Goal: Task Accomplishment & Management: Use online tool/utility

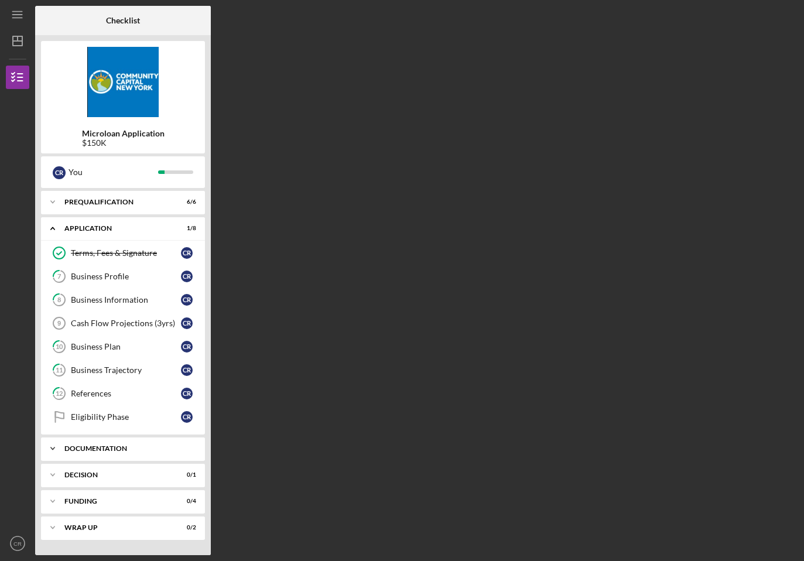
click at [126, 451] on div "Documentation" at bounding box center [127, 448] width 126 height 7
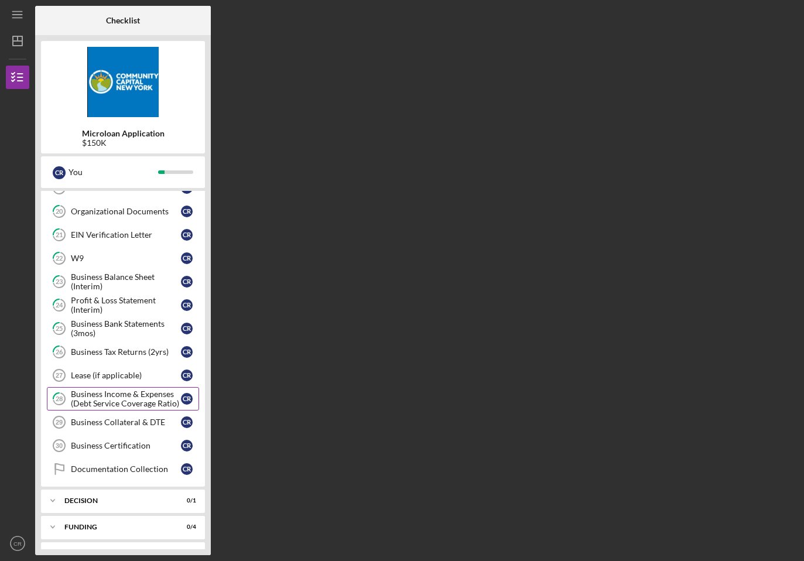
scroll to position [443, 0]
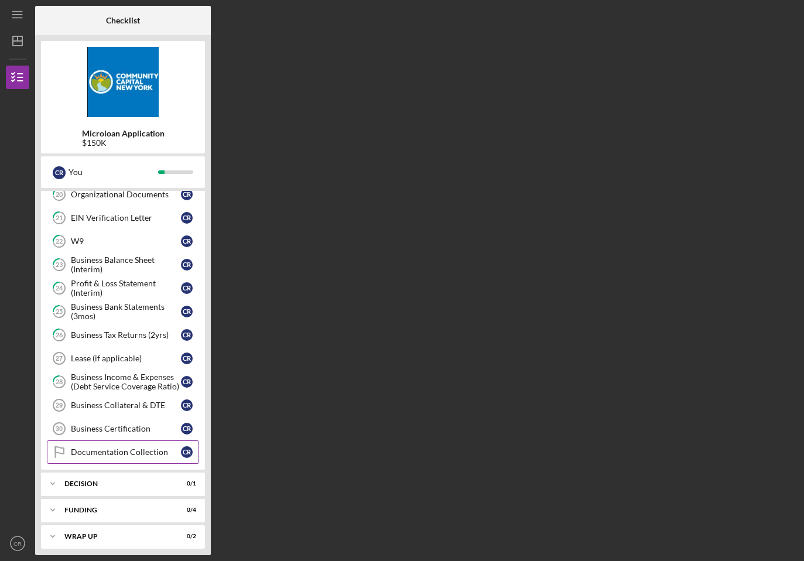
click at [115, 453] on div "Documentation Collection" at bounding box center [126, 452] width 110 height 9
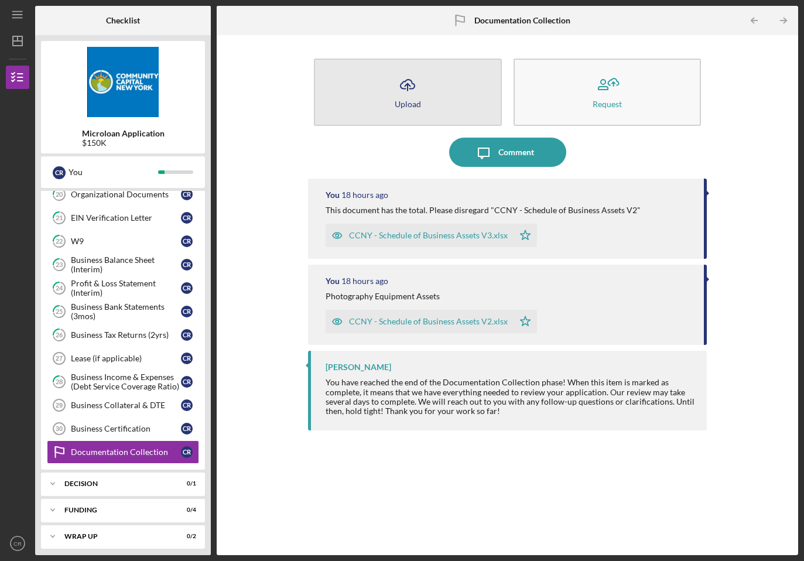
click at [411, 86] on icon "Icon/Upload" at bounding box center [407, 84] width 29 height 29
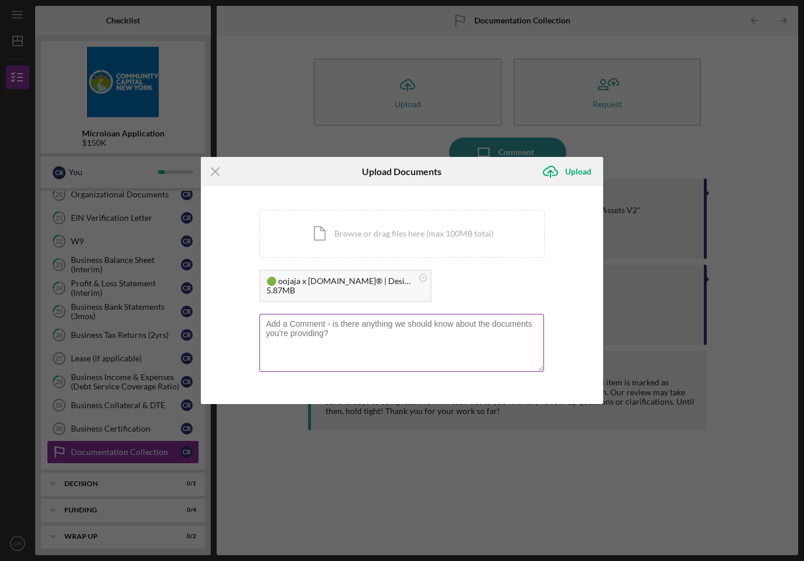
click at [388, 321] on textarea at bounding box center [402, 342] width 285 height 57
type textarea "Current status of initial branding for oojaja."
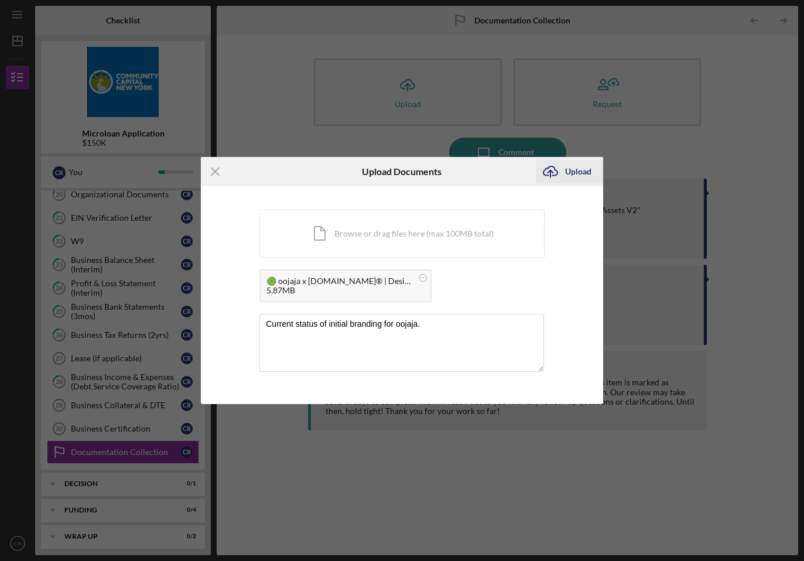
click at [563, 170] on icon "Icon/Upload" at bounding box center [550, 171] width 29 height 29
